Goal: Use online tool/utility: Utilize a website feature to perform a specific function

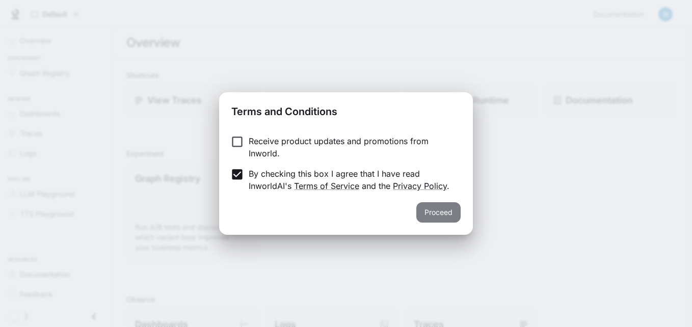
click at [439, 211] on button "Proceed" at bounding box center [438, 212] width 44 height 20
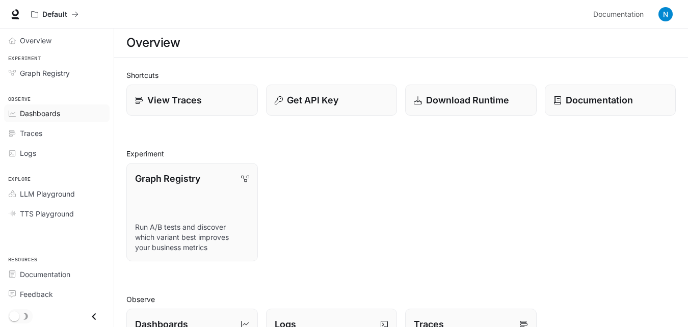
click at [52, 115] on span "Dashboards" at bounding box center [40, 113] width 40 height 11
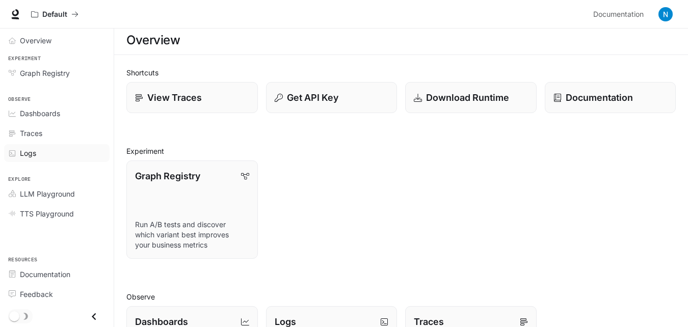
scroll to position [2, 0]
click at [33, 128] on span "Traces" at bounding box center [31, 133] width 22 height 11
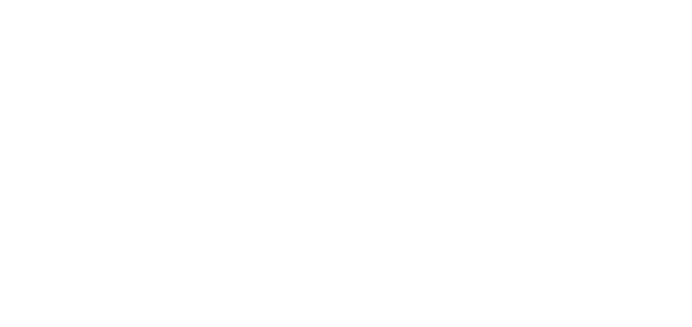
click at [33, 0] on html at bounding box center [346, 0] width 692 height 0
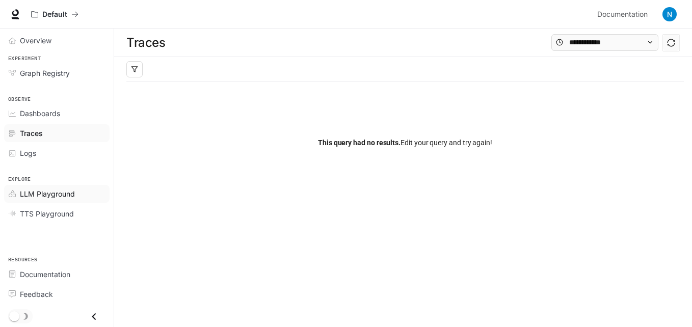
click at [57, 198] on span "LLM Playground" at bounding box center [47, 193] width 55 height 11
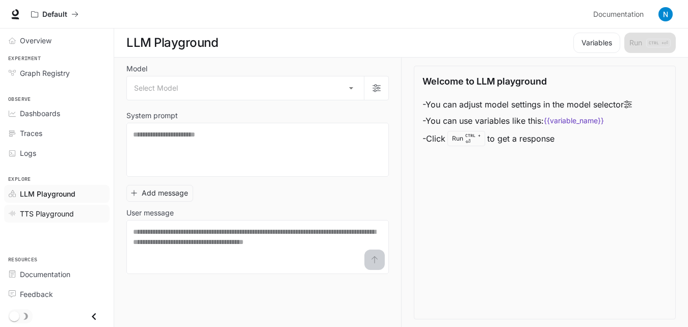
click at [52, 212] on span "TTS Playground" at bounding box center [47, 213] width 54 height 11
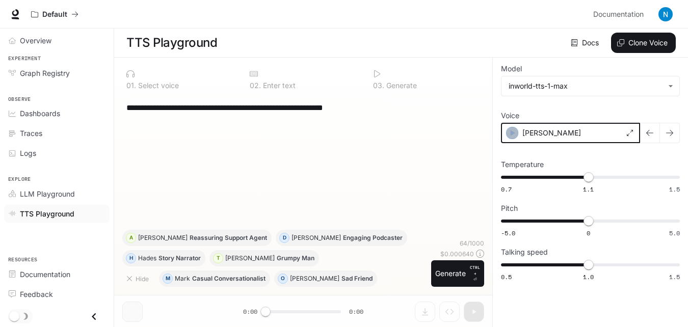
click at [517, 132] on div "button" at bounding box center [512, 133] width 12 height 12
click at [510, 133] on icon "button" at bounding box center [512, 133] width 5 height 6
